Goal: Find specific page/section: Find specific page/section

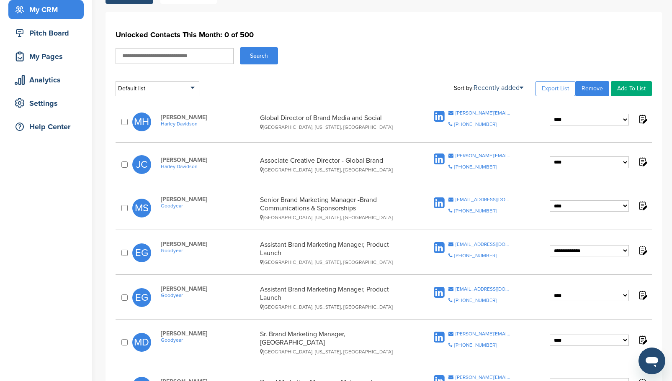
click at [179, 55] on input "text" at bounding box center [175, 56] width 118 height 16
type input "******"
click at [240, 47] on button "Search" at bounding box center [259, 55] width 38 height 17
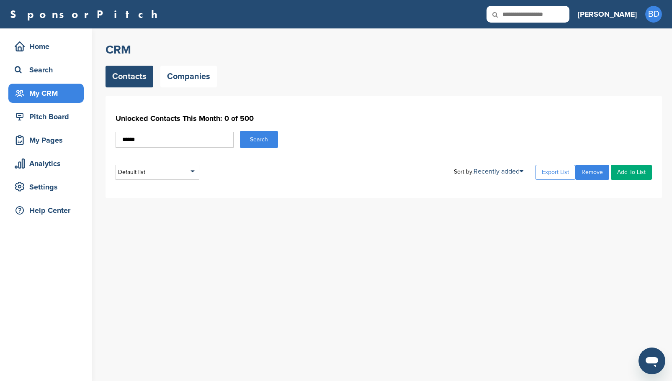
click at [139, 76] on link "Contacts" at bounding box center [129, 77] width 48 height 22
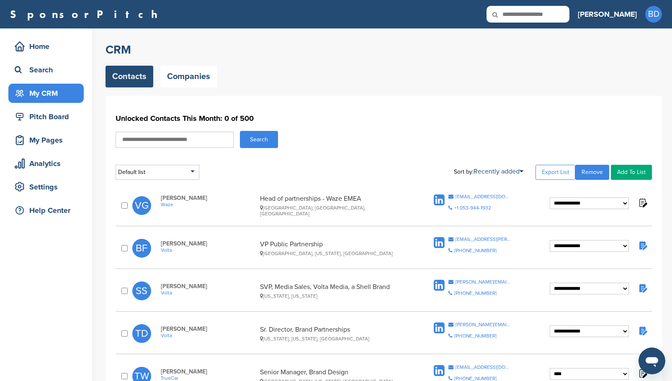
click at [184, 144] on input "text" at bounding box center [175, 140] width 118 height 16
type input "*****"
click at [240, 131] on button "Search" at bounding box center [259, 139] width 38 height 17
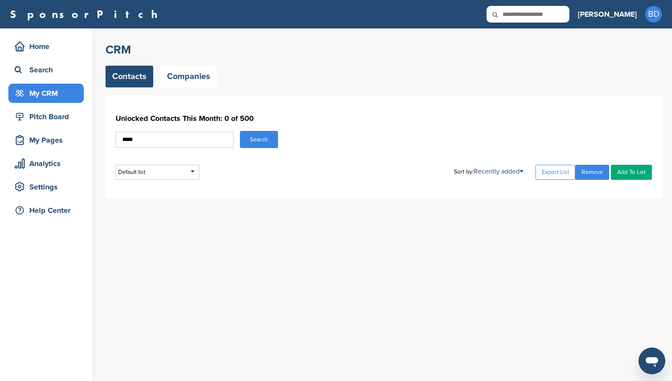
drag, startPoint x: 130, startPoint y: 141, endPoint x: 87, endPoint y: 142, distance: 42.7
click at [87, 142] on div "Home Search My CRM Pitch Board My Pages Analytics Settings Help Center CRM Cont…" at bounding box center [336, 204] width 672 height 353
click at [188, 76] on link "Companies" at bounding box center [188, 77] width 57 height 22
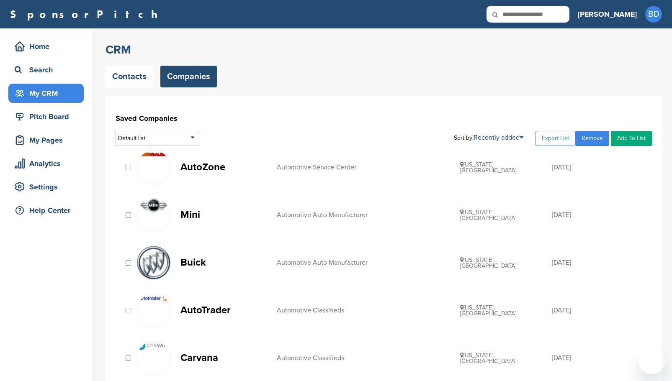
click at [126, 80] on link "Contacts" at bounding box center [129, 77] width 48 height 22
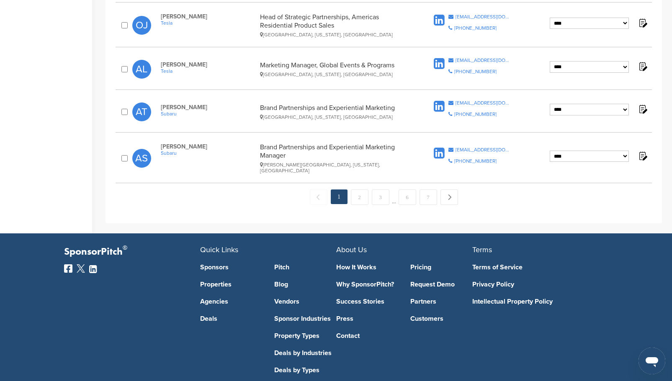
scroll to position [906, 0]
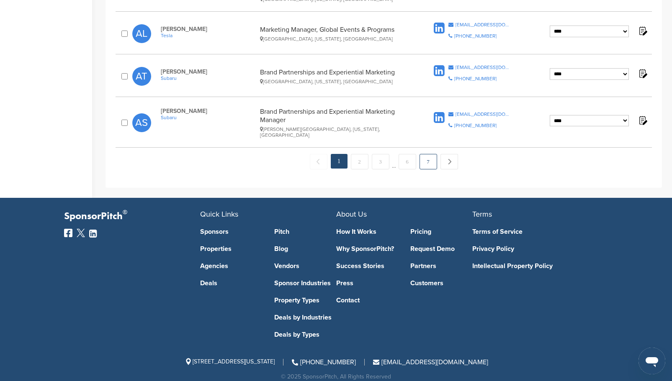
click at [429, 154] on link "7" at bounding box center [428, 161] width 18 height 15
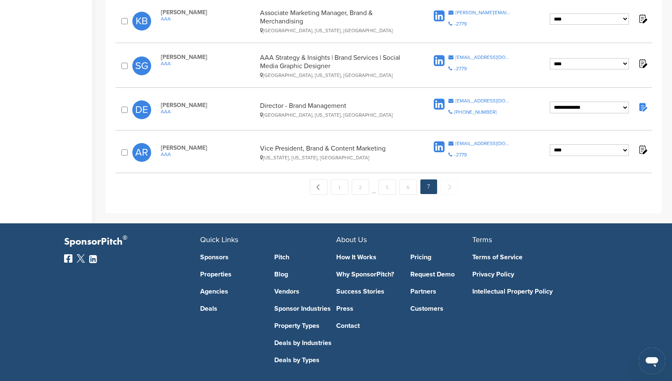
scroll to position [262, 0]
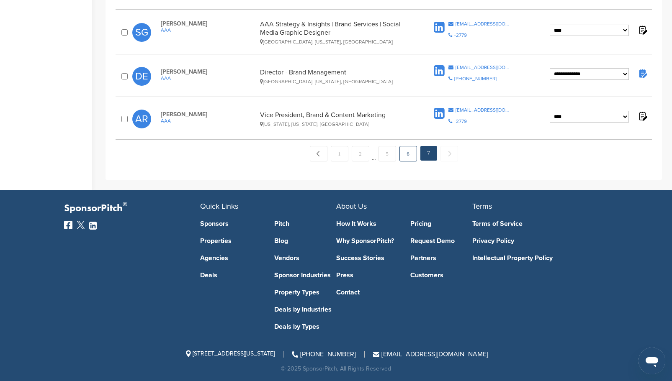
click at [408, 157] on link "6" at bounding box center [408, 153] width 18 height 15
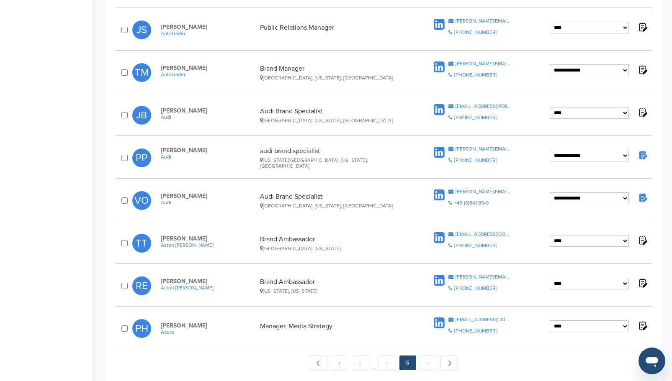
scroll to position [694, 0]
